Goal: Find specific page/section: Find specific page/section

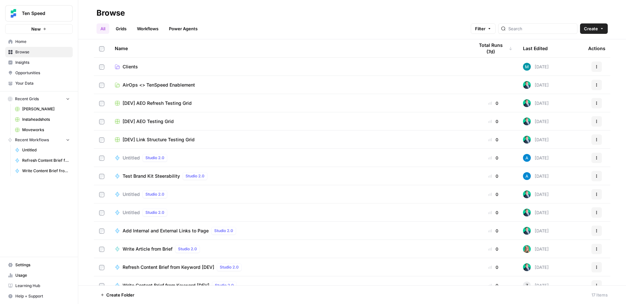
click at [134, 64] on span "Clients" at bounding box center [130, 67] width 15 height 7
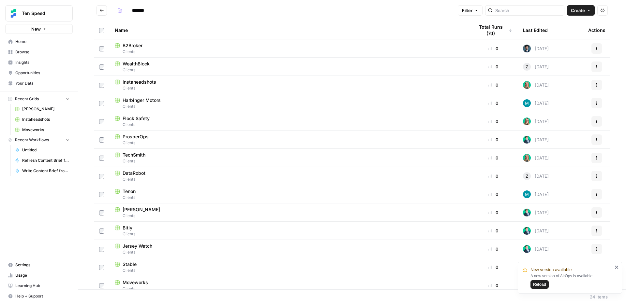
click at [133, 174] on span "DataRobot" at bounding box center [134, 173] width 23 height 7
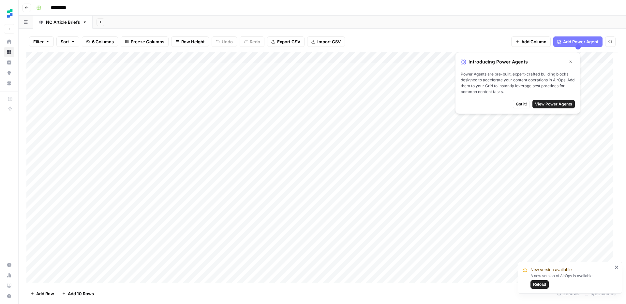
click at [572, 61] on icon "button" at bounding box center [570, 62] width 4 height 4
